Goal: Navigation & Orientation: Go to known website

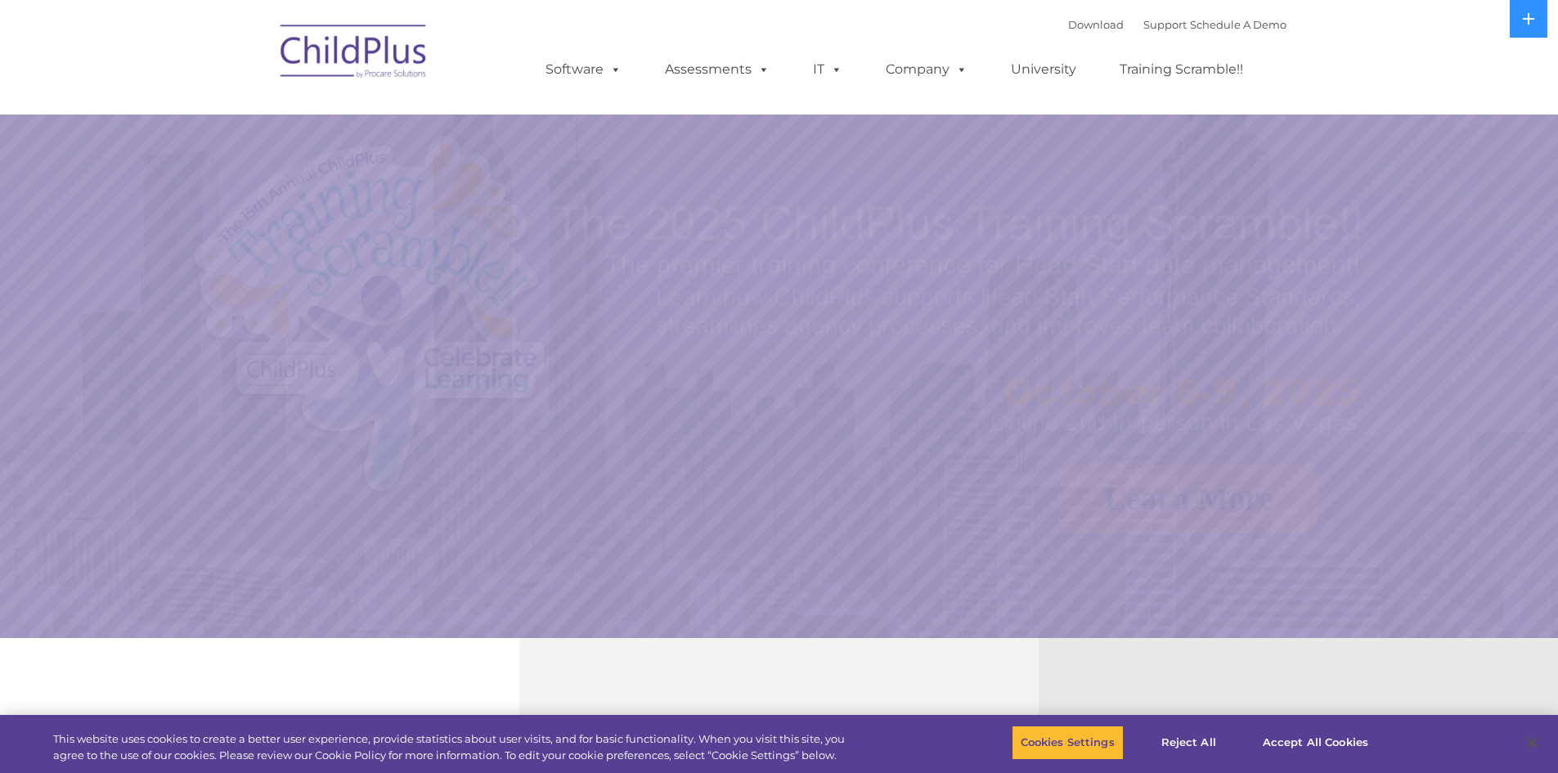
select select "MEDIUM"
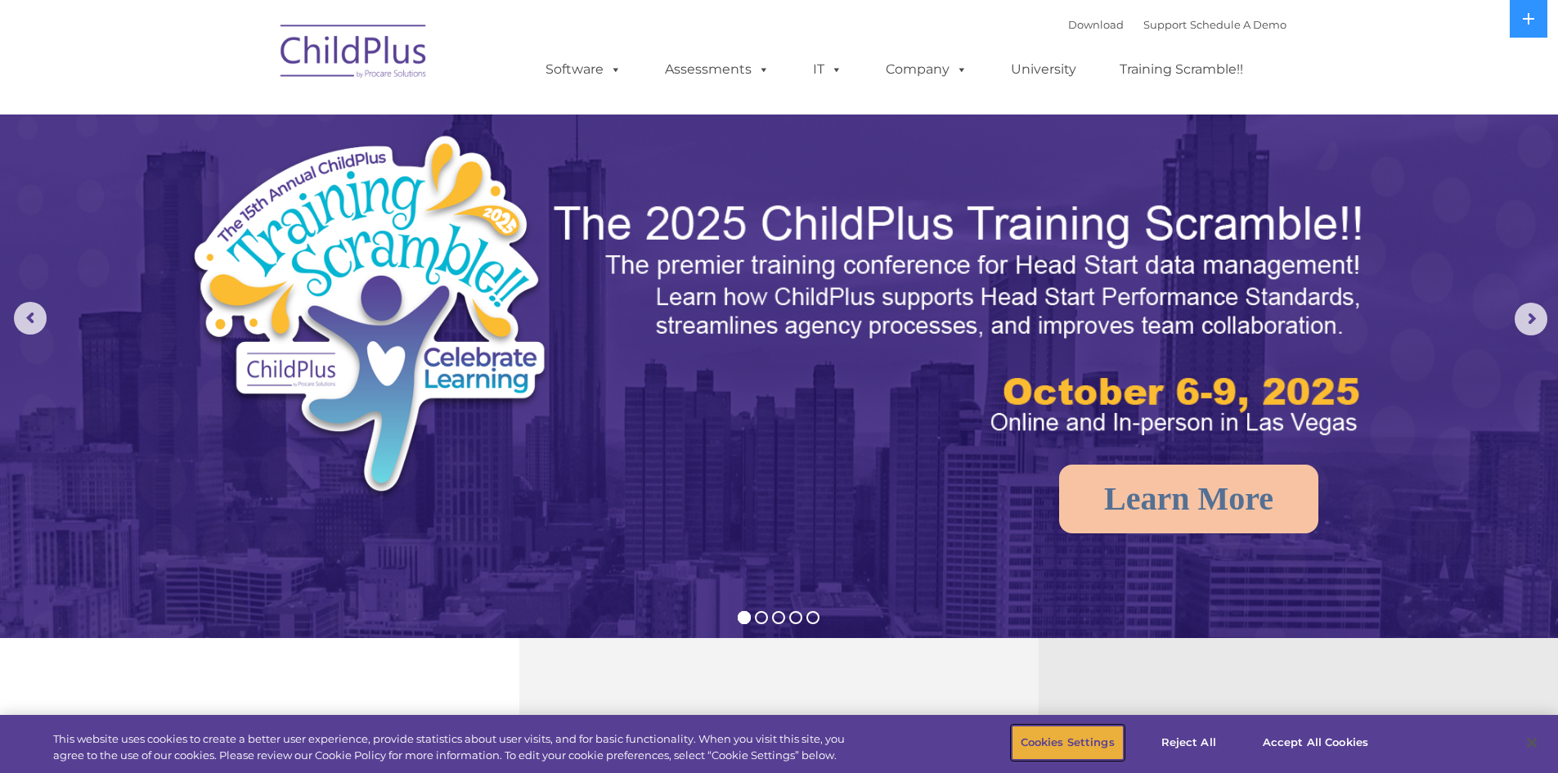
click at [1089, 748] on button "Cookies Settings" at bounding box center [1068, 742] width 112 height 34
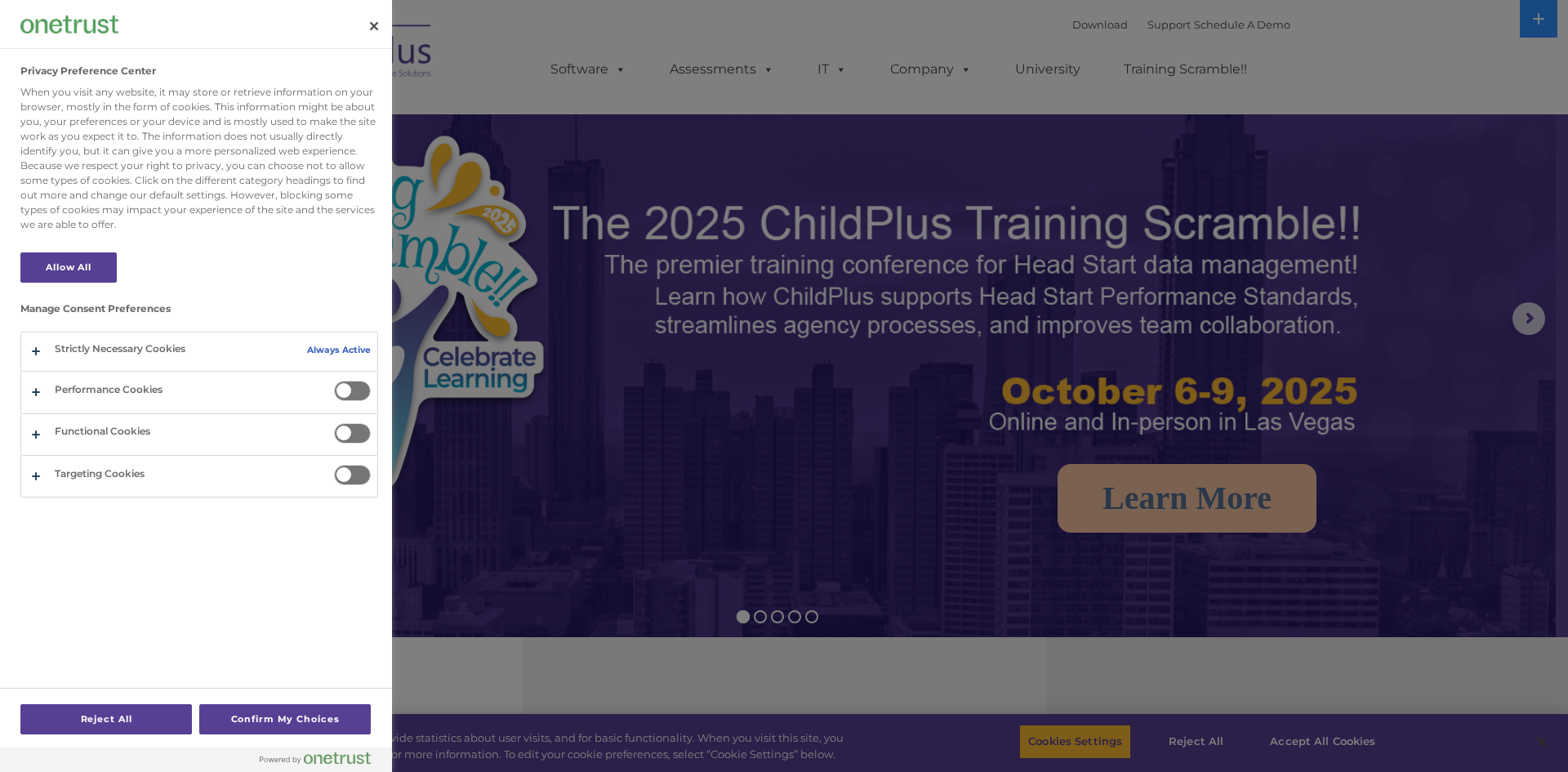
click at [1341, 753] on div at bounding box center [784, 386] width 1568 height 772
click at [1330, 738] on div at bounding box center [784, 386] width 1568 height 772
click at [271, 715] on button "Confirm My Choices" at bounding box center [286, 719] width 172 height 30
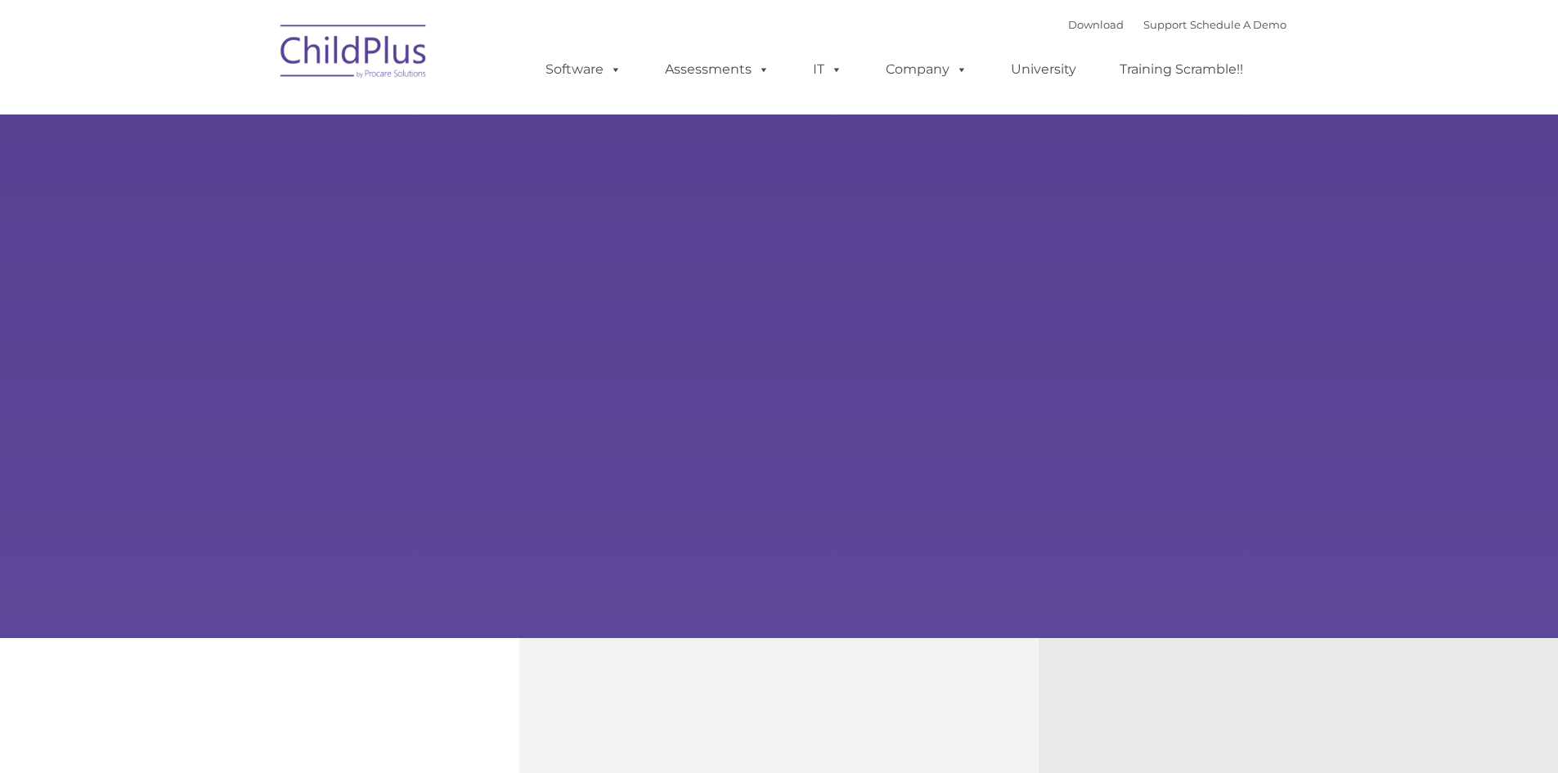
type input ""
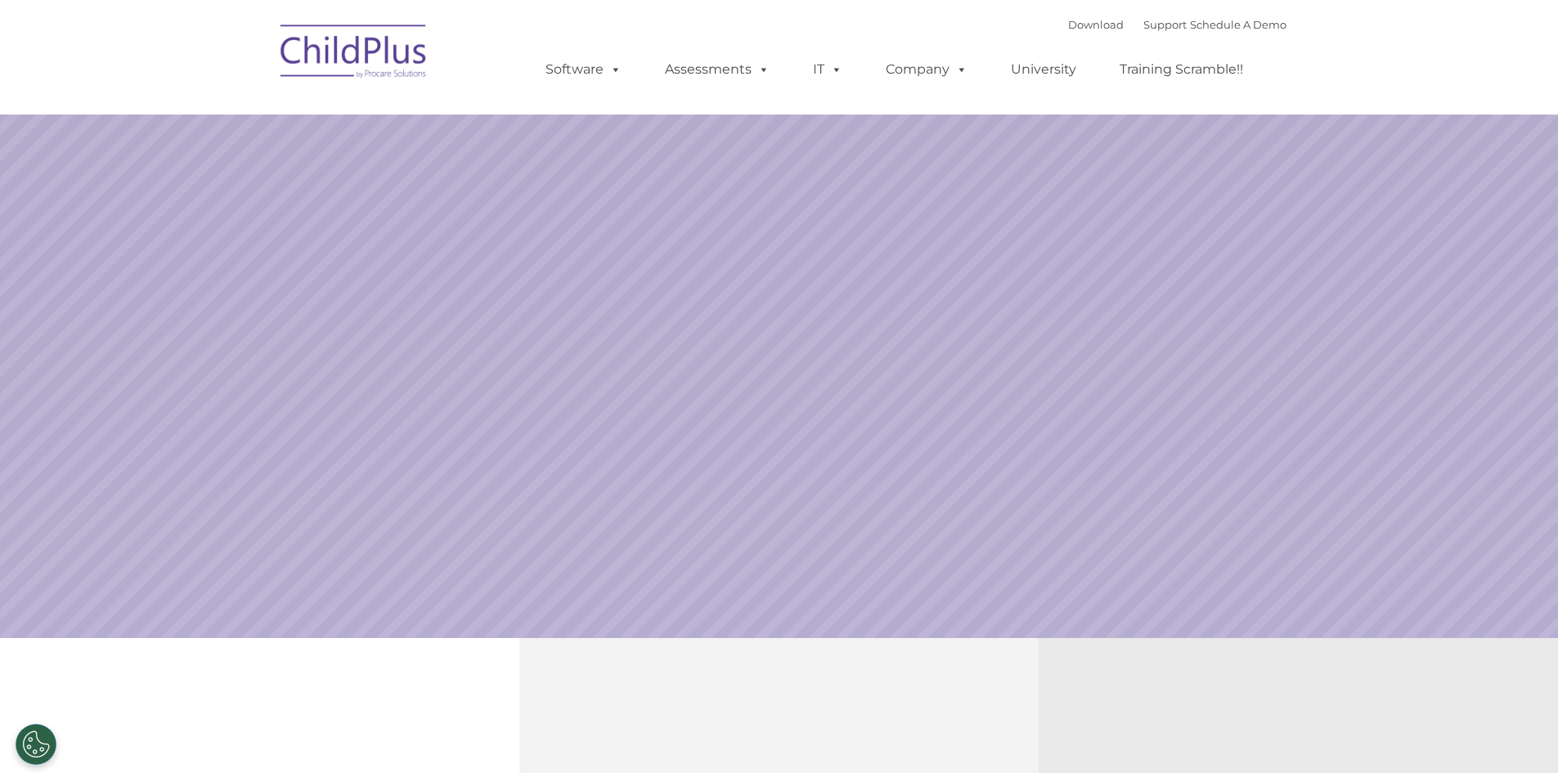
select select "MEDIUM"
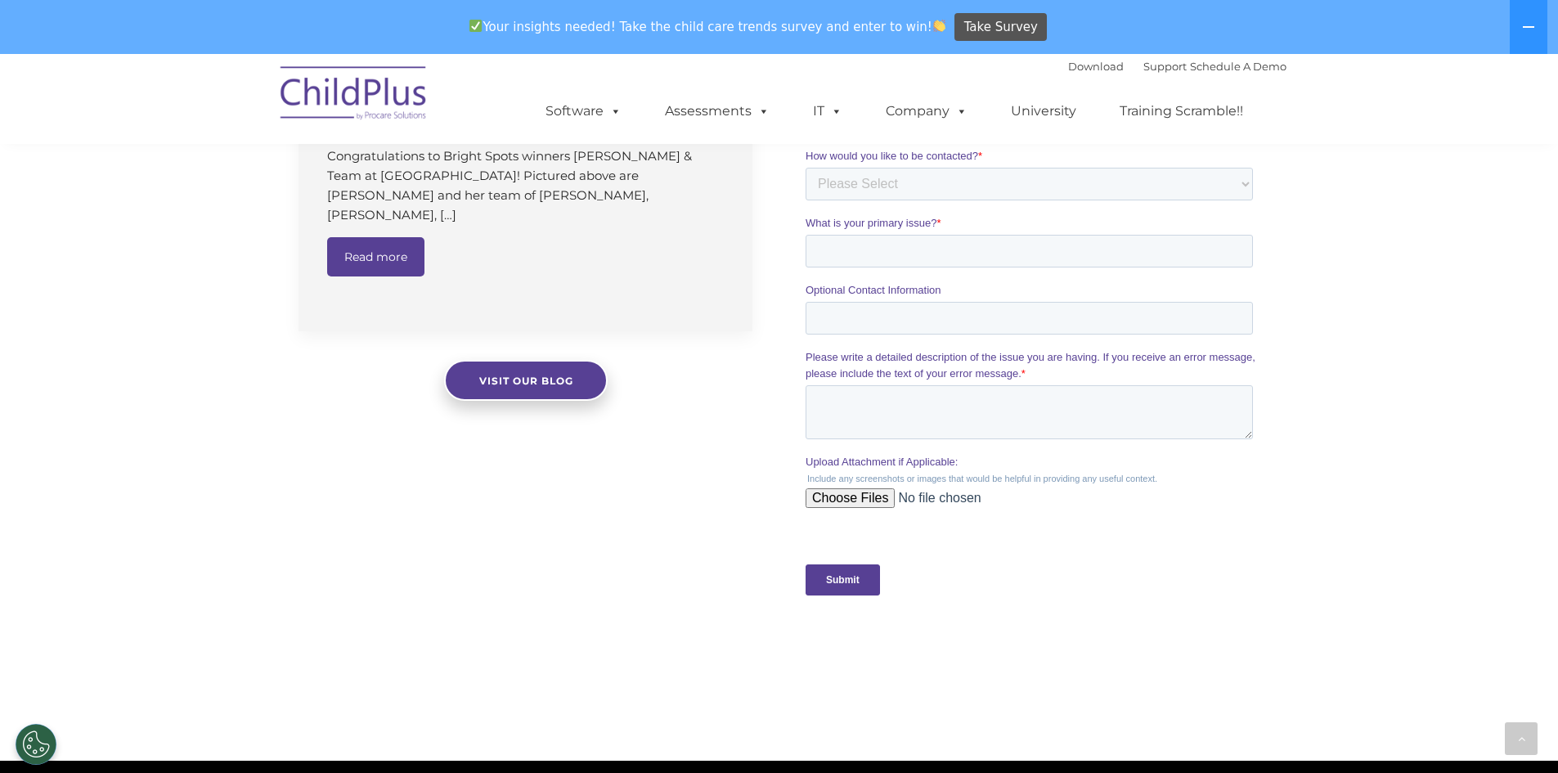
scroll to position [1301, 0]
